Goal: Transaction & Acquisition: Purchase product/service

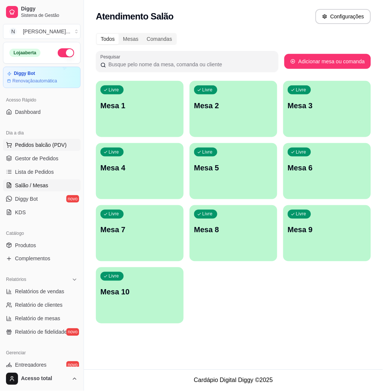
click at [70, 149] on button "Pedidos balcão (PDV)" at bounding box center [42, 145] width 78 height 12
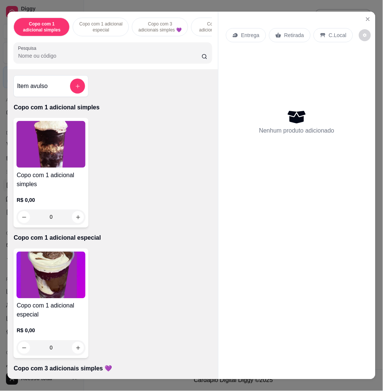
click at [75, 69] on div "Copo com 1 adicional simples Copo com 1 adicional especial Copo com 3 adicionai…" at bounding box center [112, 41] width 210 height 58
click at [70, 57] on input "Pesquisa" at bounding box center [110, 55] width 184 height 7
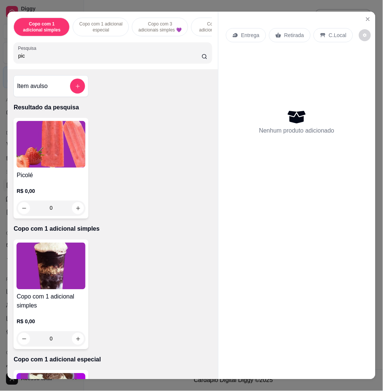
type input "pic"
click at [35, 168] on img at bounding box center [50, 144] width 69 height 47
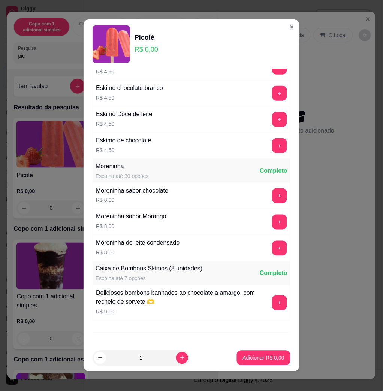
scroll to position [934, 0]
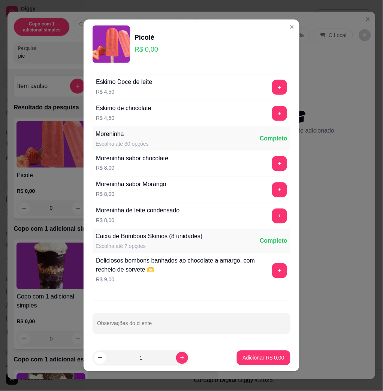
click at [272, 185] on button "+" at bounding box center [279, 190] width 15 height 15
click at [273, 359] on p "Adicionar R$ 8,00" at bounding box center [264, 358] width 42 height 7
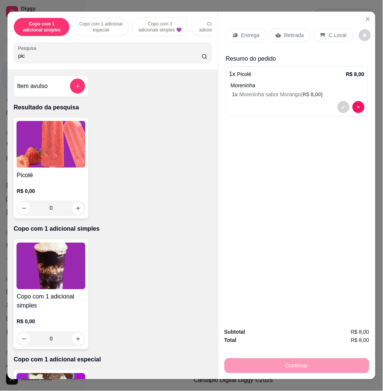
click at [332, 31] on p "C.Local" at bounding box center [338, 34] width 18 height 7
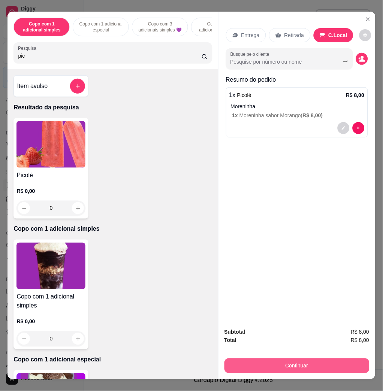
click at [343, 368] on button "Continuar" at bounding box center [297, 366] width 145 height 15
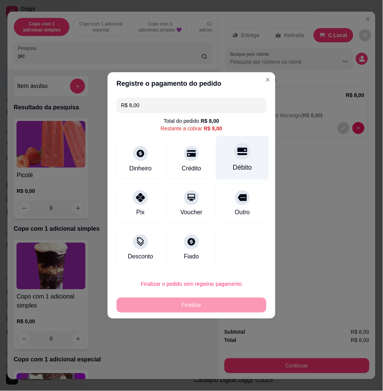
click at [237, 164] on div "Débito" at bounding box center [242, 168] width 19 height 10
type input "R$ 0,00"
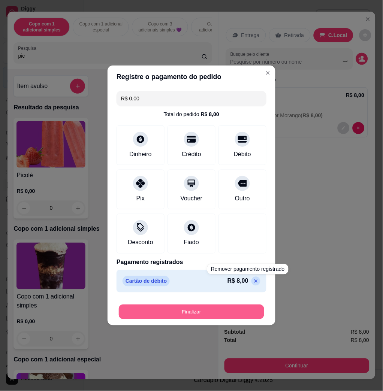
click at [243, 317] on button "Finalizar" at bounding box center [191, 312] width 145 height 15
